Goal: Information Seeking & Learning: Learn about a topic

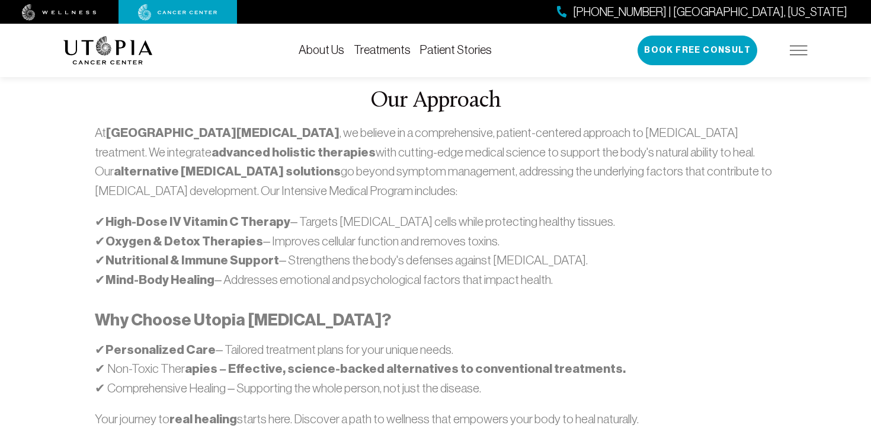
scroll to position [702, 0]
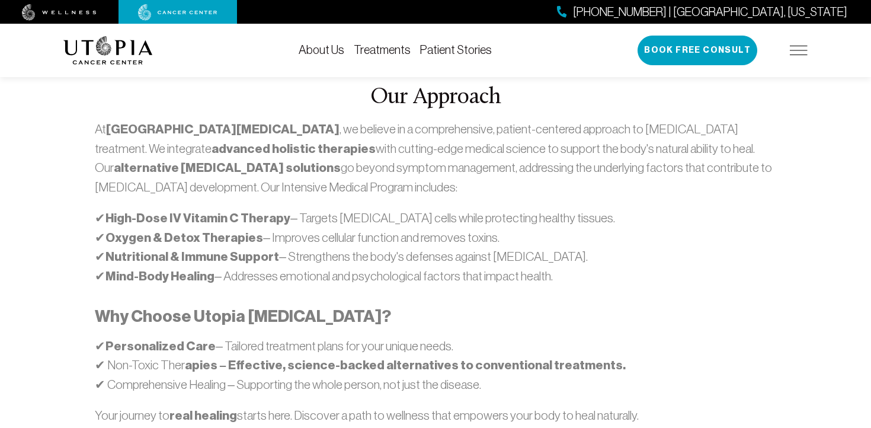
click at [324, 47] on link "About Us" at bounding box center [322, 49] width 46 height 13
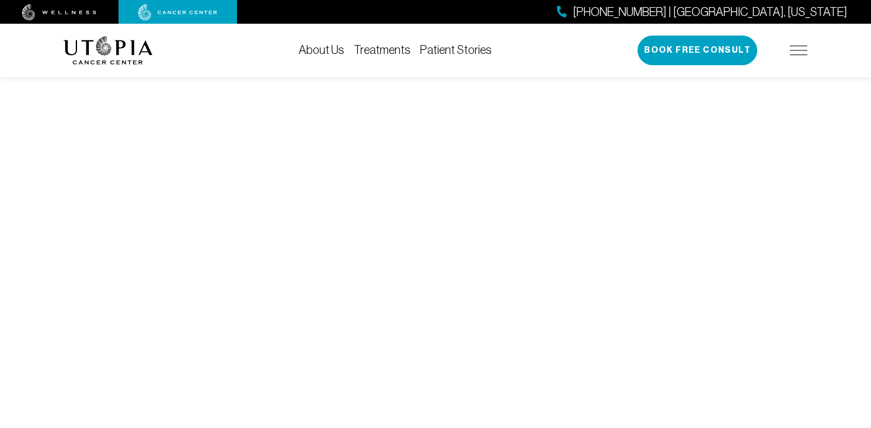
scroll to position [4466, 0]
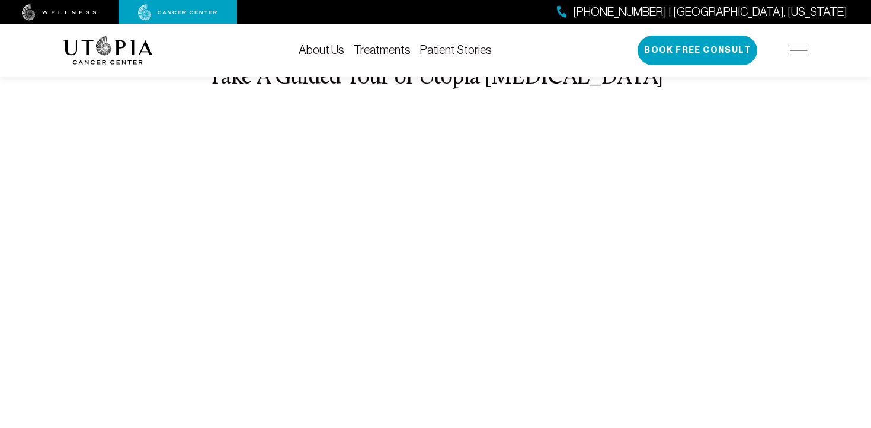
click at [442, 45] on link "Patient Stories" at bounding box center [456, 49] width 72 height 13
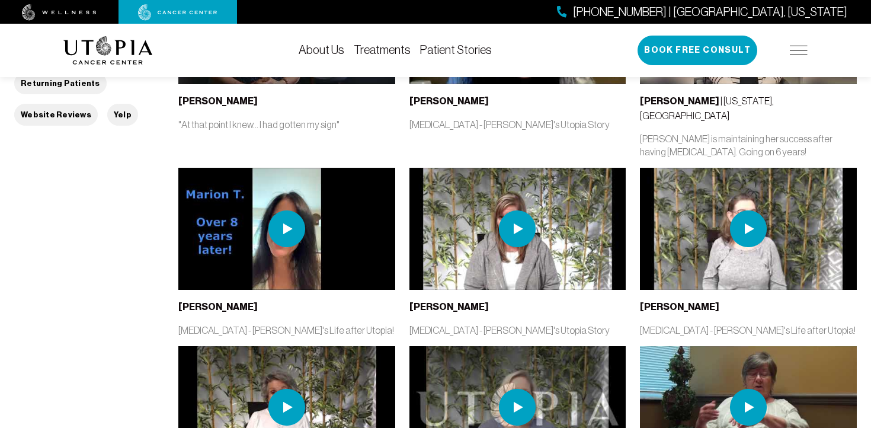
scroll to position [375, 0]
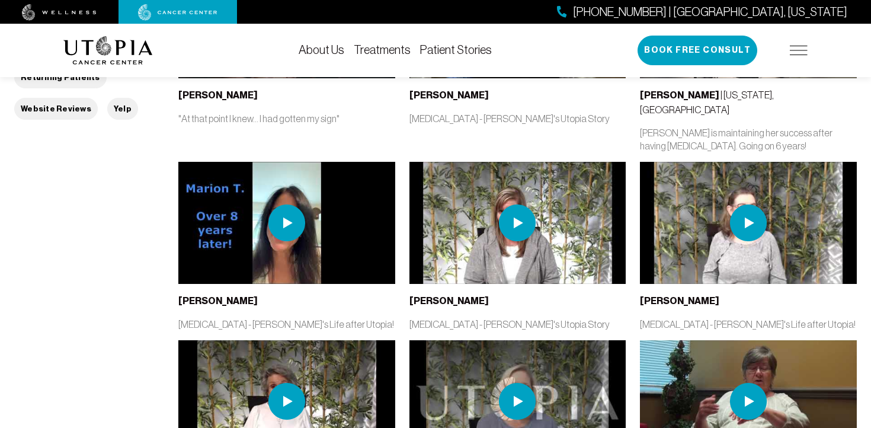
click at [283, 207] on img at bounding box center [286, 222] width 37 height 37
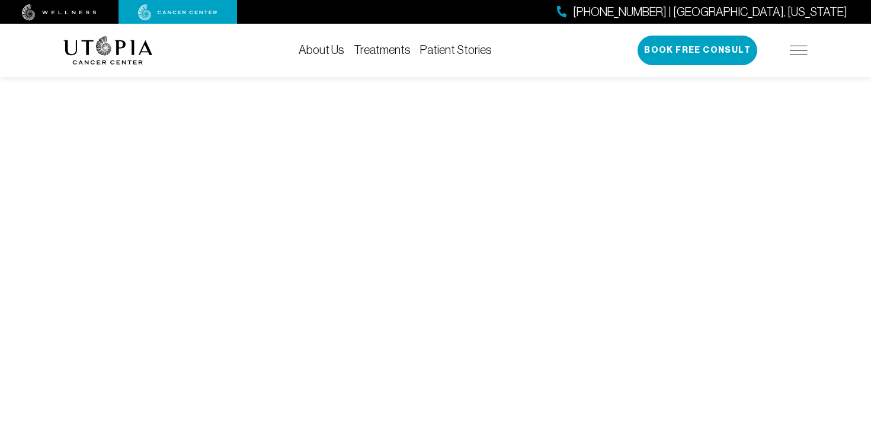
scroll to position [4777, 0]
